Goal: Task Accomplishment & Management: Use online tool/utility

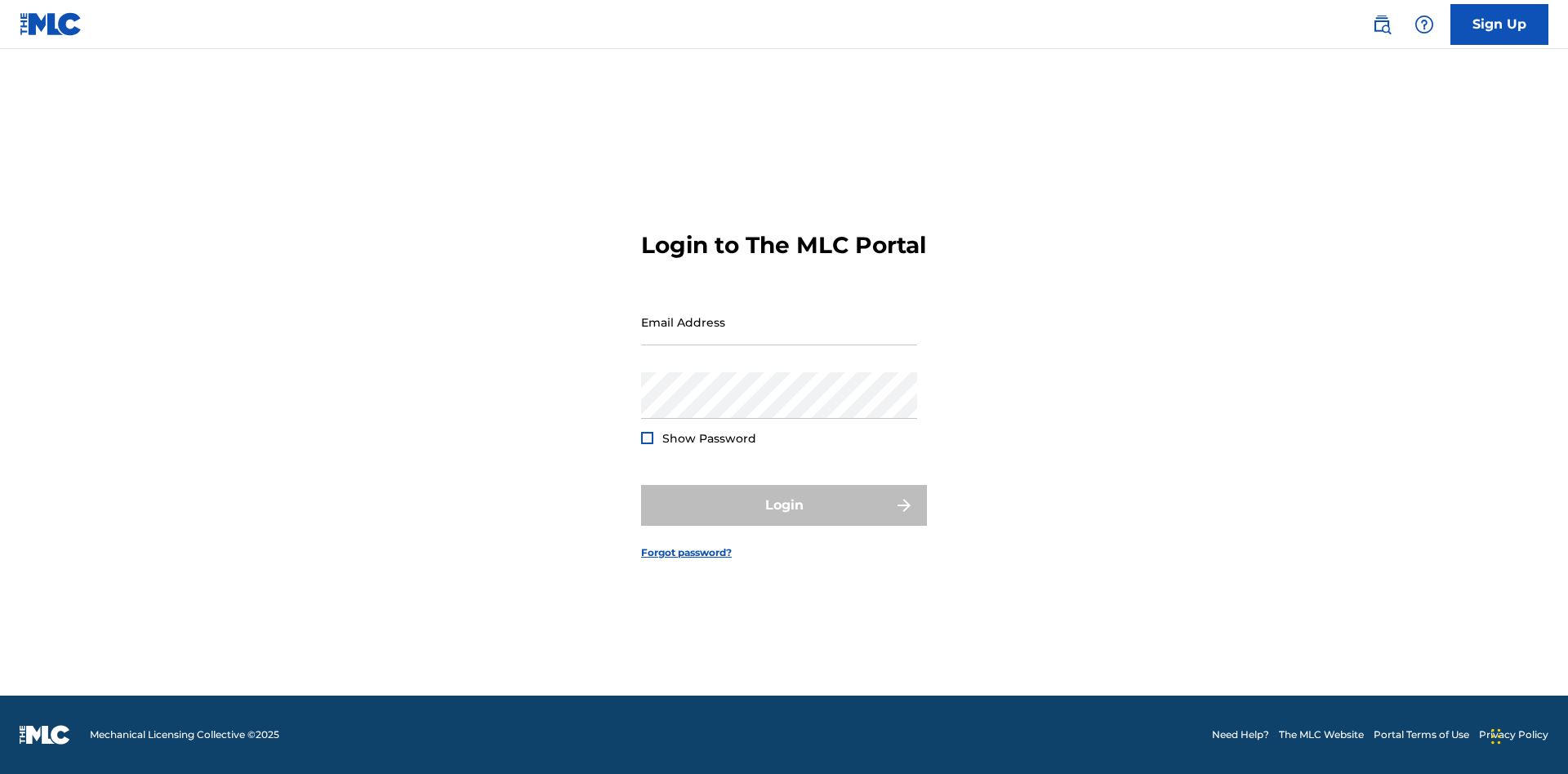
scroll to position [21, 0]
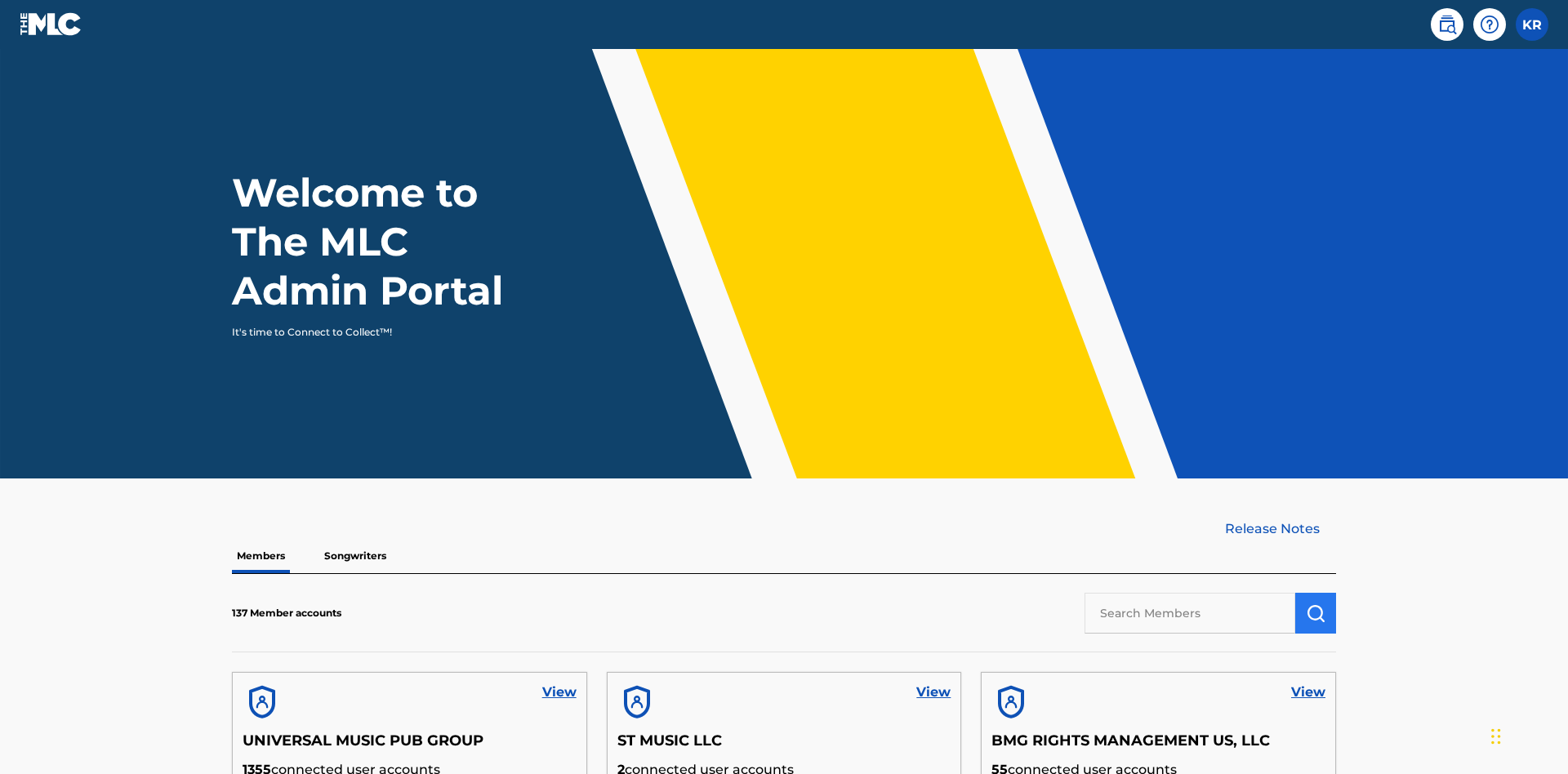
click at [1190, 593] on input "text" at bounding box center [1190, 613] width 211 height 41
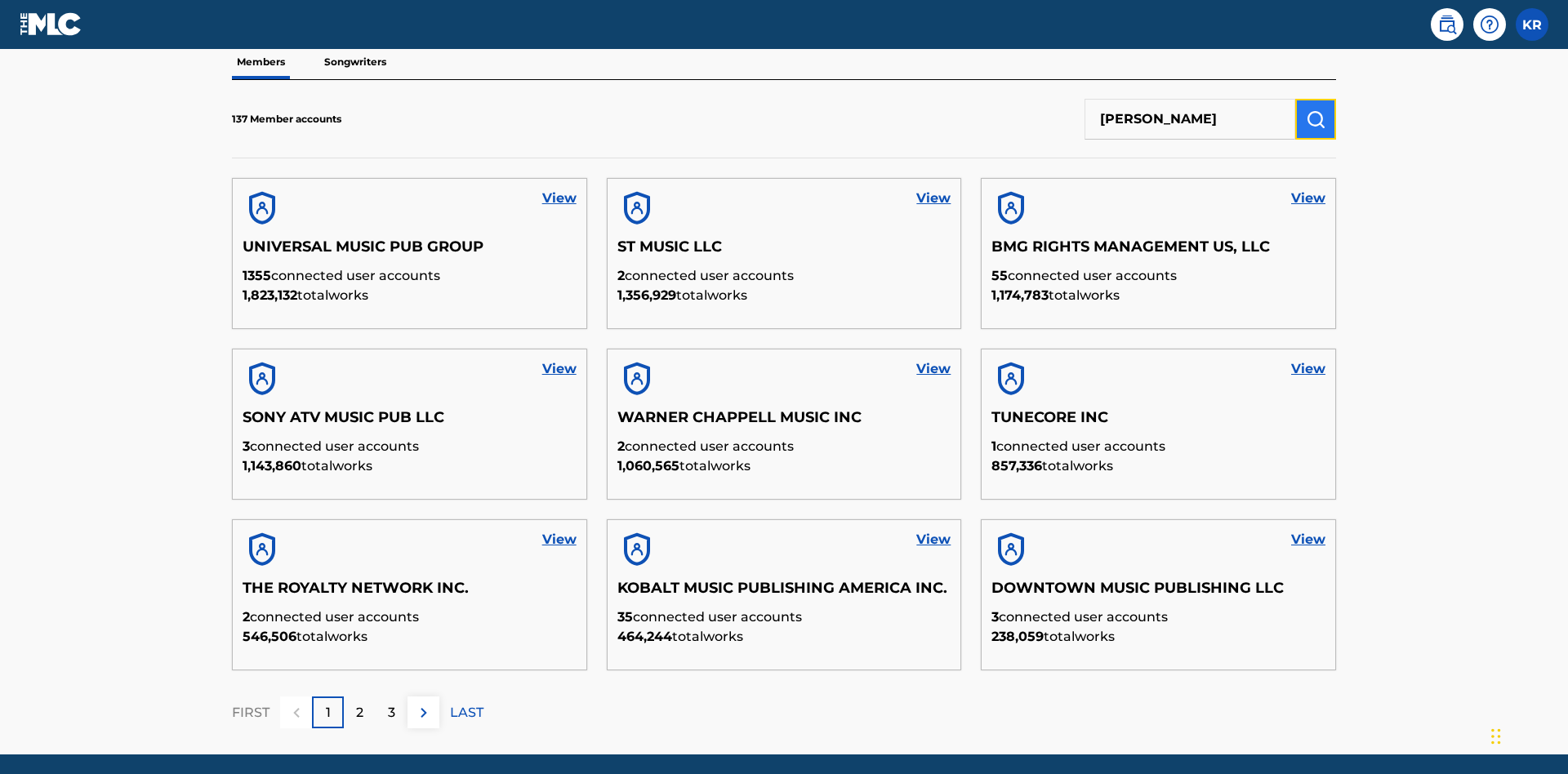
click at [1316, 109] on img "submit" at bounding box center [1316, 119] width 20 height 20
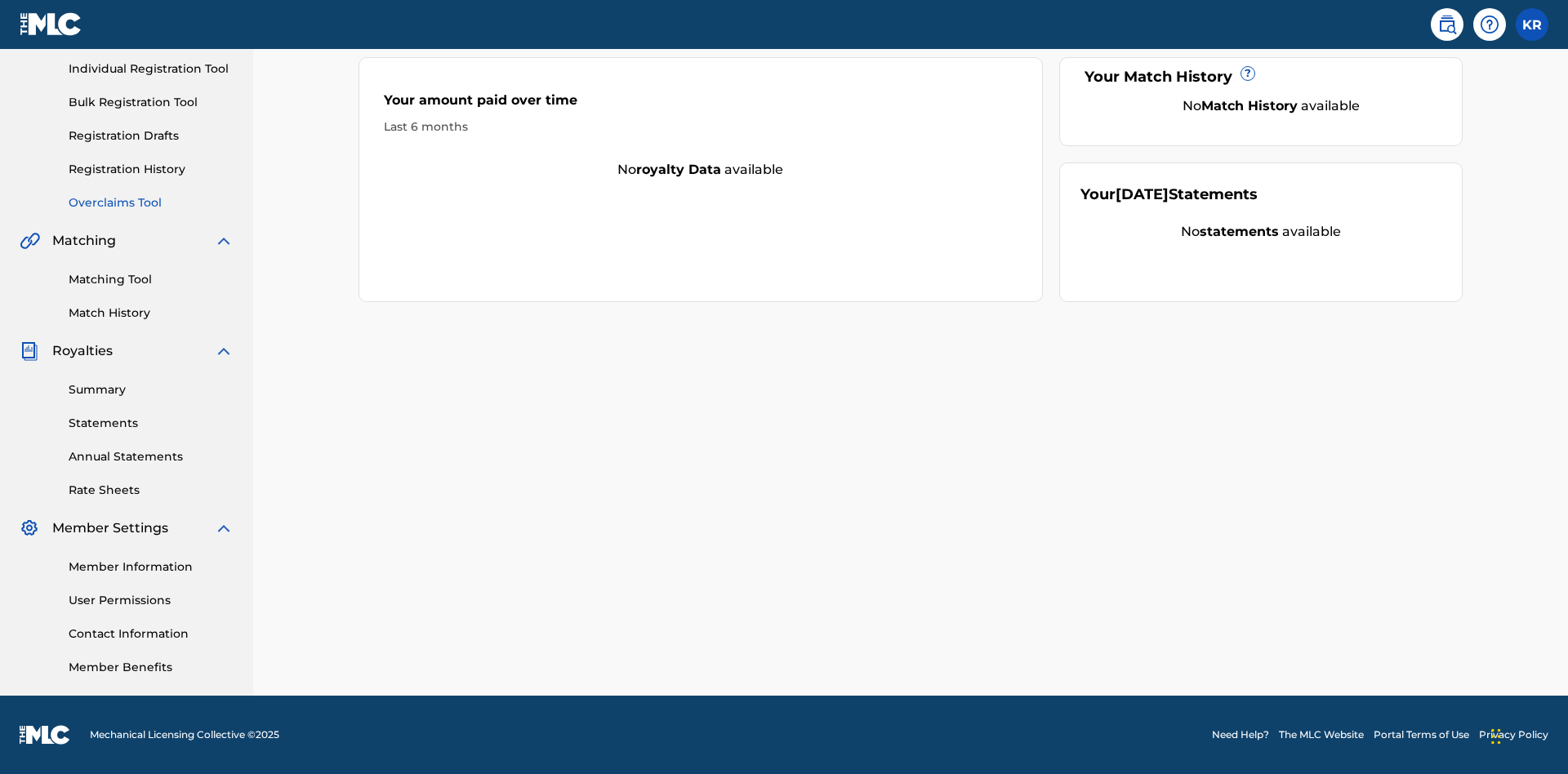
click at [151, 203] on link "Overclaims Tool" at bounding box center [151, 203] width 165 height 17
